Goal: Task Accomplishment & Management: Complete application form

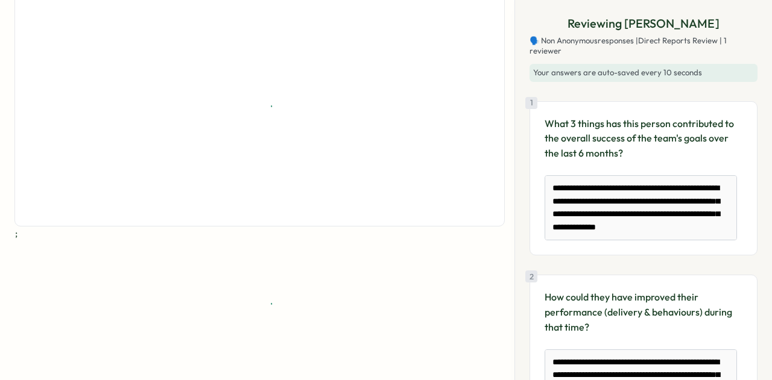
scroll to position [84, 0]
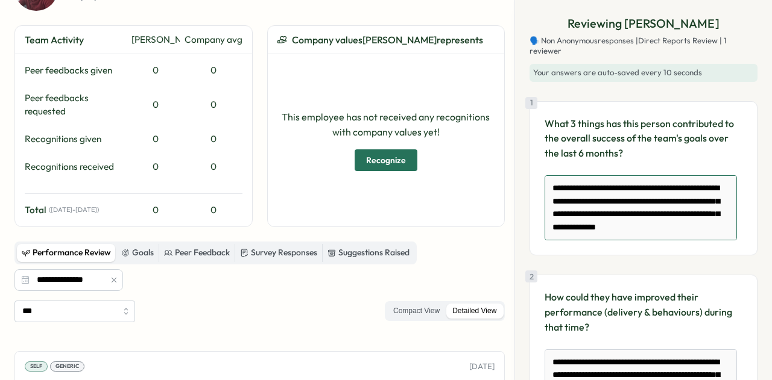
drag, startPoint x: 610, startPoint y: 192, endPoint x: 646, endPoint y: 225, distance: 49.1
click at [646, 225] on textarea "**********" at bounding box center [640, 207] width 192 height 65
click at [636, 228] on textarea "**********" at bounding box center [640, 207] width 192 height 65
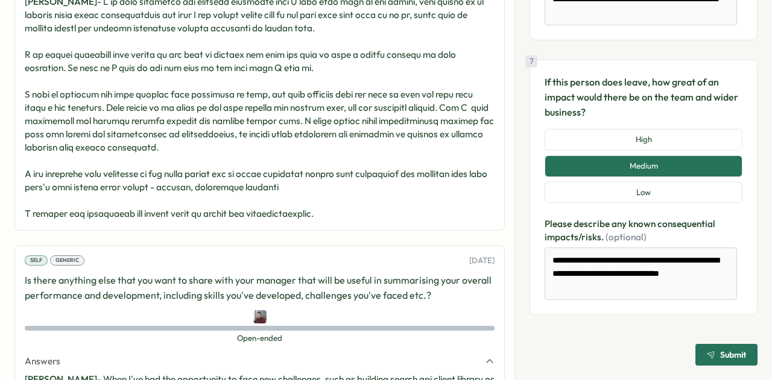
scroll to position [971, 0]
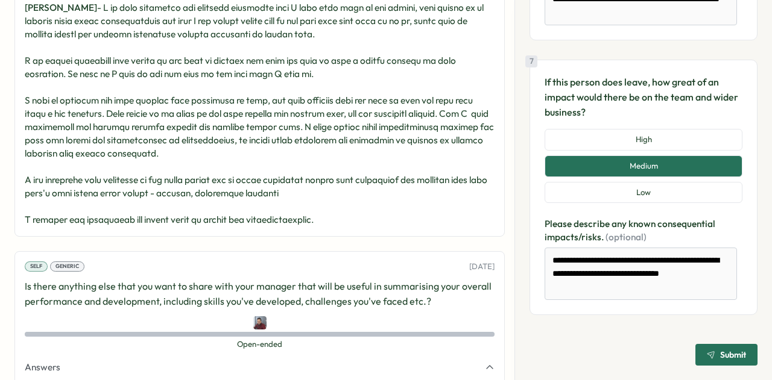
click at [720, 349] on span "Submit" at bounding box center [726, 355] width 39 height 20
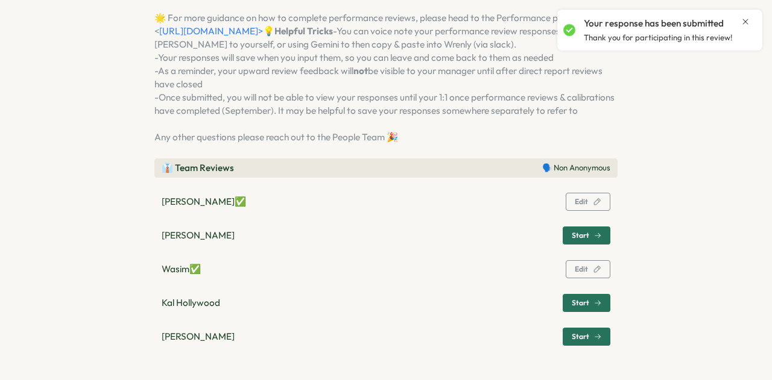
scroll to position [164, 0]
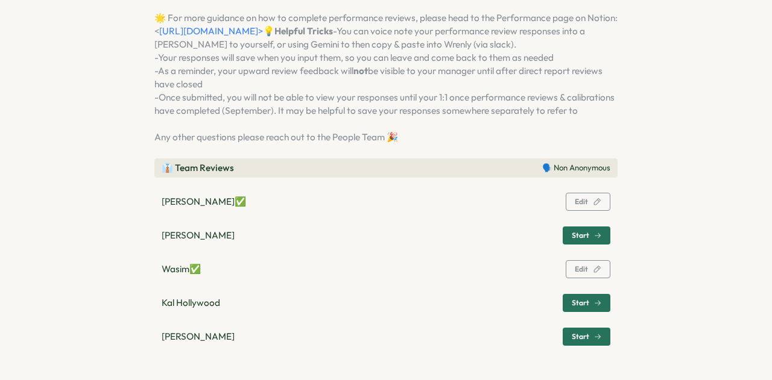
click at [581, 298] on span "Start" at bounding box center [587, 303] width 30 height 17
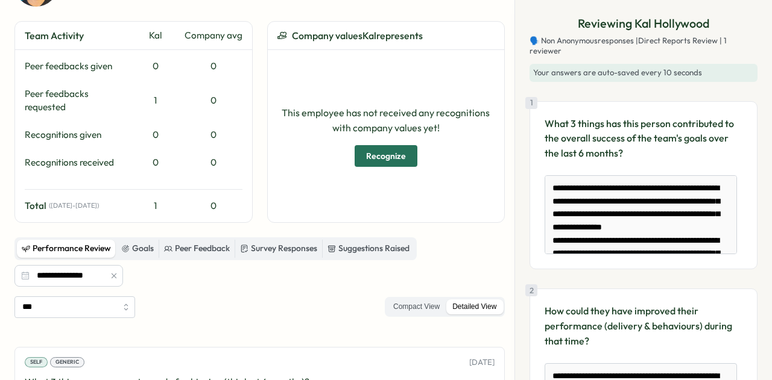
scroll to position [121, 0]
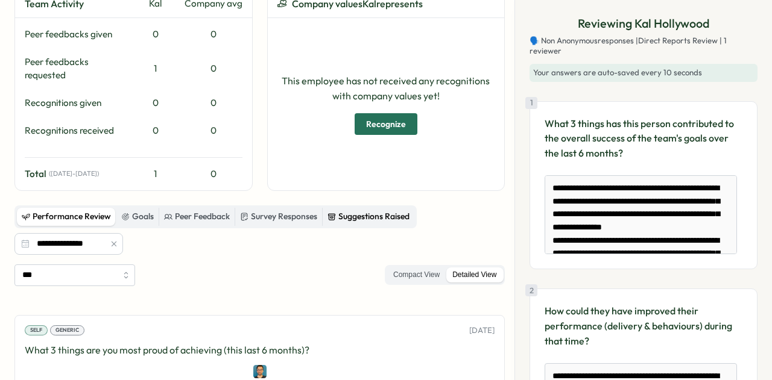
click at [391, 216] on div "Suggestions Raised" at bounding box center [368, 216] width 82 height 13
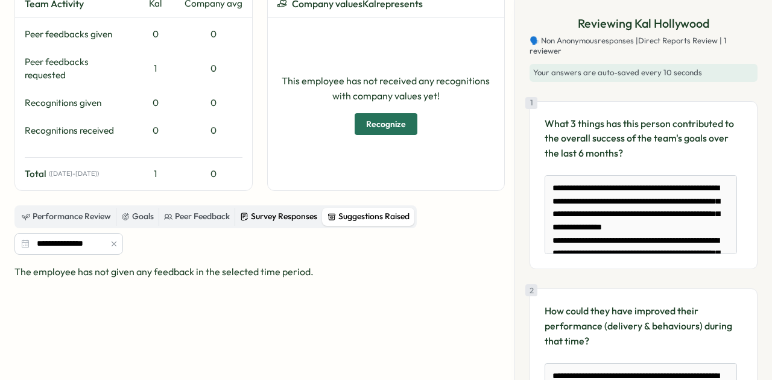
click at [294, 219] on div "Survey Responses" at bounding box center [278, 216] width 77 height 13
click at [211, 218] on div "Peer Feedback" at bounding box center [197, 216] width 66 height 13
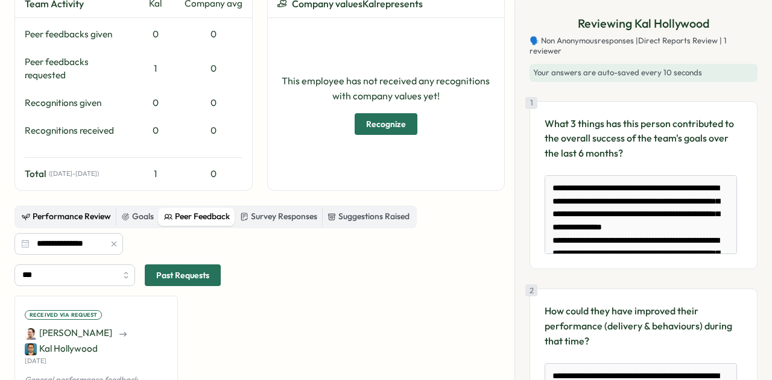
click at [61, 215] on div "Performance Review" at bounding box center [66, 216] width 89 height 13
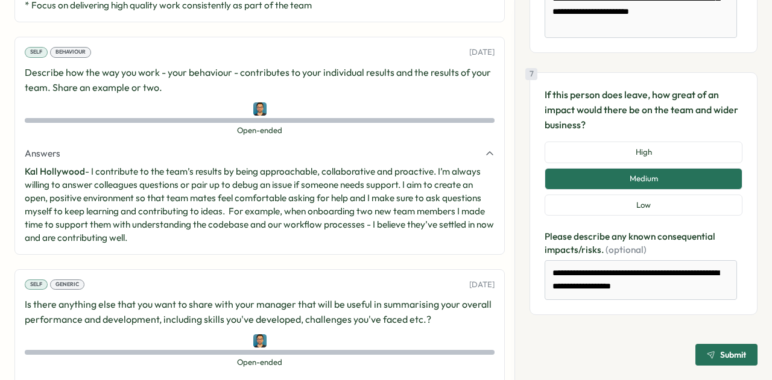
scroll to position [791, 0]
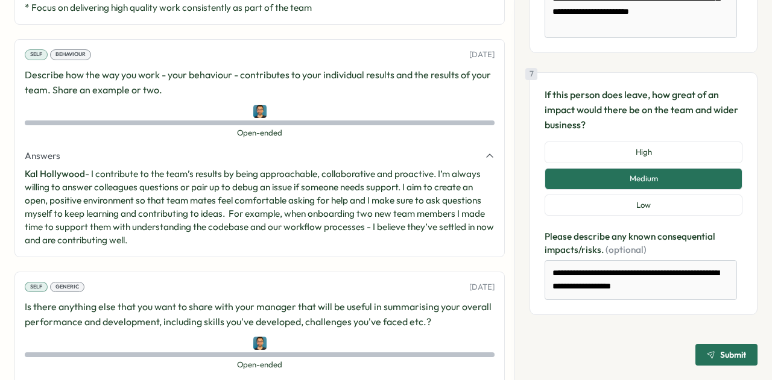
click at [728, 350] on span "Submit" at bounding box center [726, 355] width 39 height 20
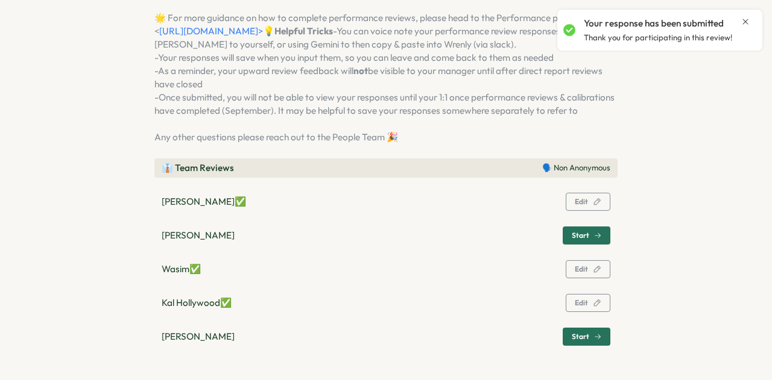
scroll to position [164, 0]
click at [587, 336] on div "Start" at bounding box center [587, 336] width 30 height 7
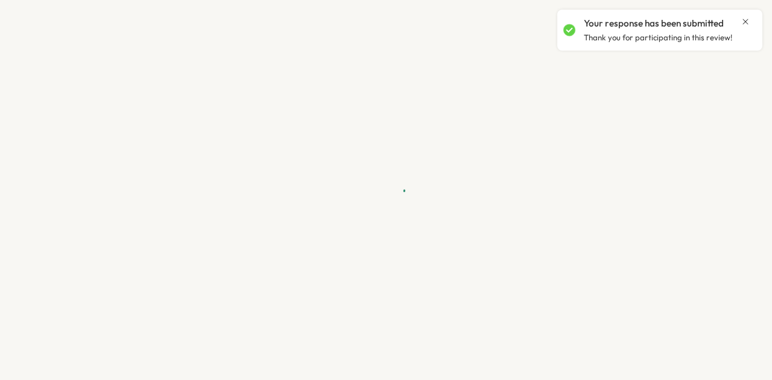
type textarea "*"
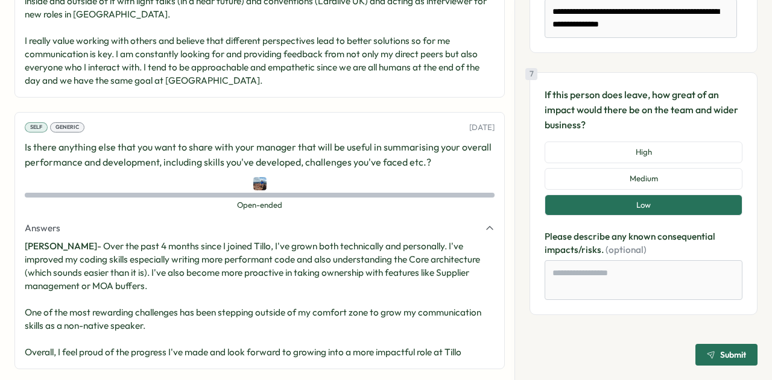
scroll to position [1203, 0]
click at [721, 355] on span "Submit" at bounding box center [733, 355] width 26 height 8
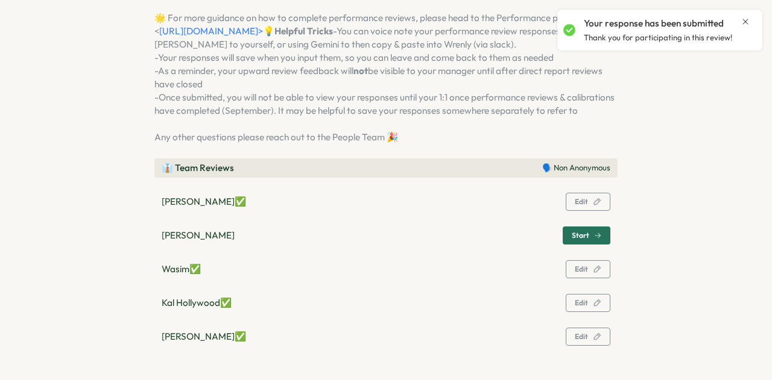
scroll to position [164, 0]
click at [744, 17] on icon "Close notification" at bounding box center [745, 22] width 10 height 10
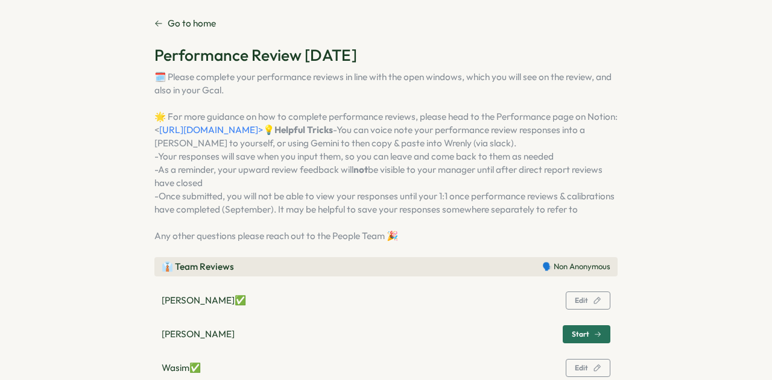
scroll to position [0, 0]
